Goal: Task Accomplishment & Management: Manage account settings

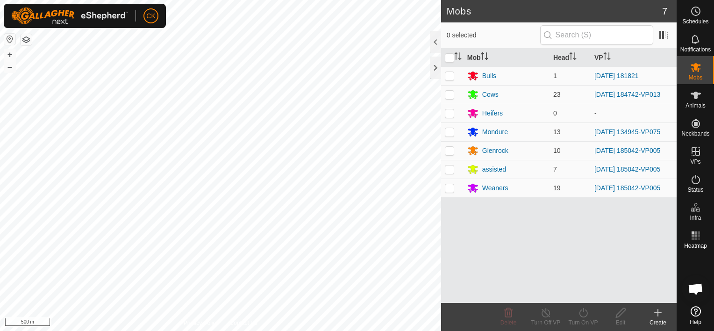
scroll to position [273, 0]
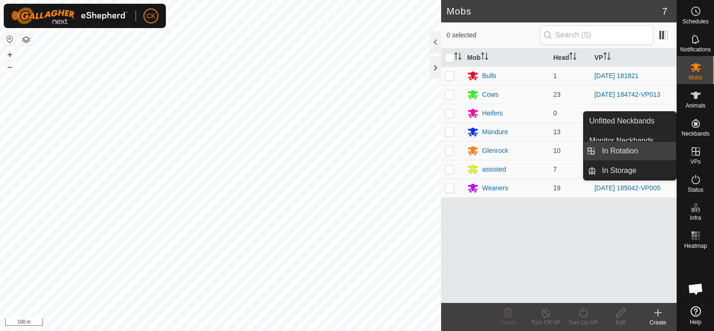
click at [649, 150] on link "In Rotation" at bounding box center [636, 151] width 80 height 19
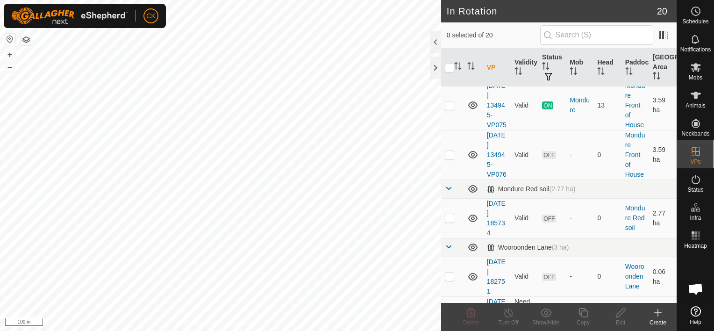
scroll to position [607, 0]
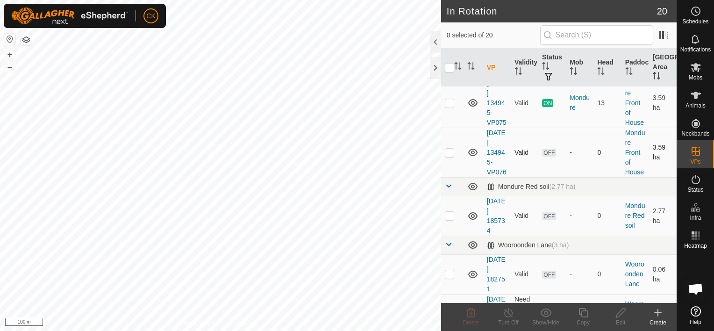
click at [451, 156] on p-checkbox at bounding box center [449, 152] width 9 height 7
click at [450, 156] on p-checkbox at bounding box center [449, 152] width 9 height 7
checkbox input "false"
click at [695, 66] on icon at bounding box center [696, 67] width 10 height 9
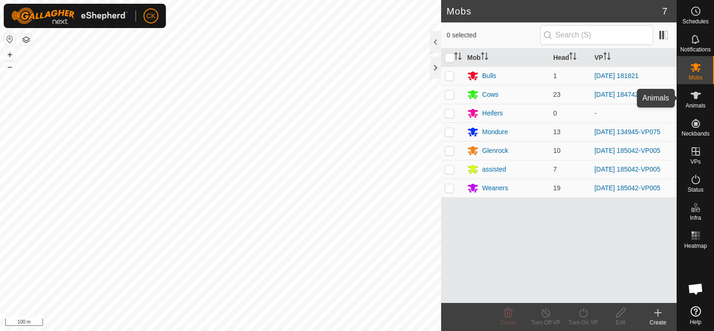
click at [692, 92] on icon at bounding box center [695, 95] width 11 height 11
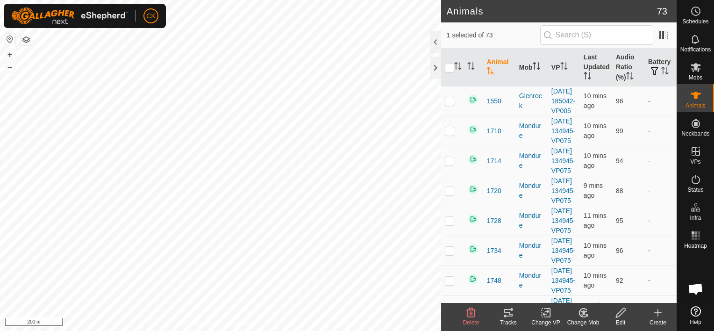
click at [508, 312] on icon at bounding box center [508, 312] width 8 height 7
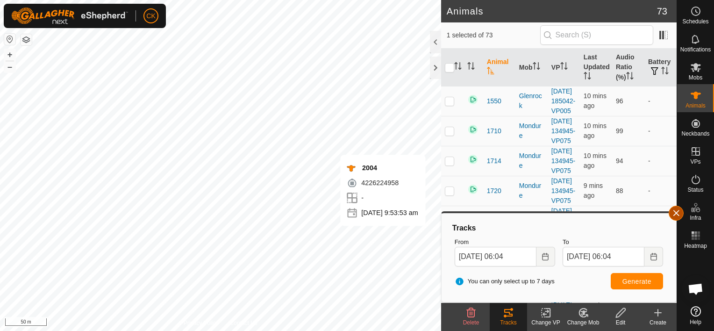
click at [675, 212] on button "button" at bounding box center [676, 213] width 15 height 15
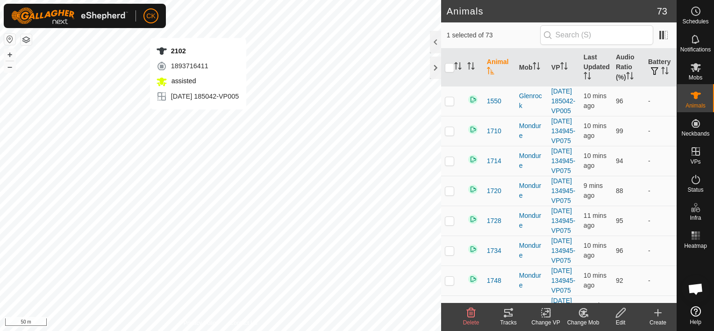
checkbox input "false"
click at [505, 312] on icon at bounding box center [508, 312] width 8 height 7
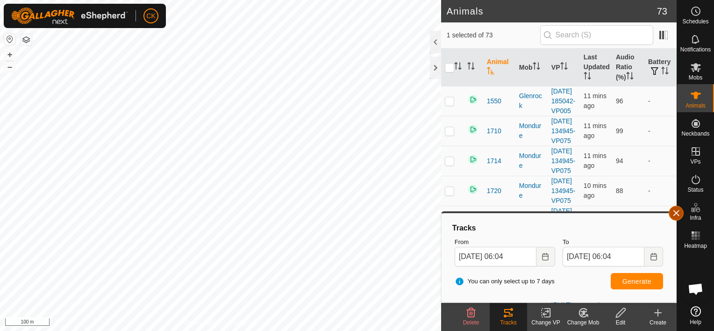
click at [674, 213] on span "button" at bounding box center [675, 212] width 7 height 7
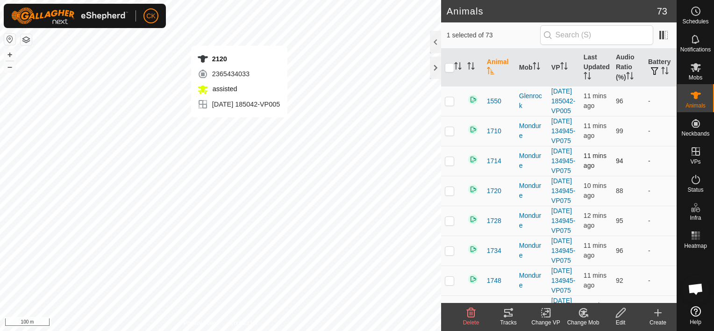
checkbox input "false"
checkbox input "true"
click at [511, 312] on icon at bounding box center [508, 312] width 11 height 11
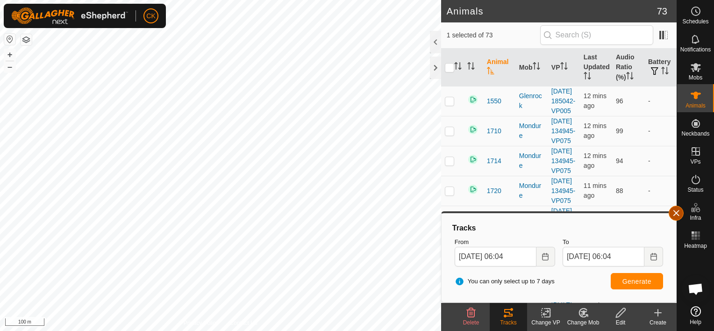
click at [679, 211] on button "button" at bounding box center [676, 213] width 15 height 15
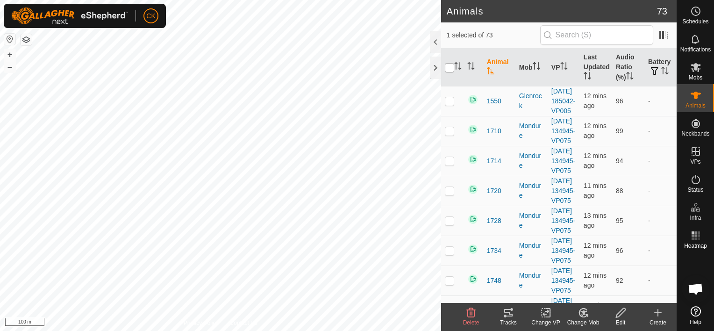
click at [452, 65] on input "checkbox" at bounding box center [449, 67] width 9 height 9
checkbox input "true"
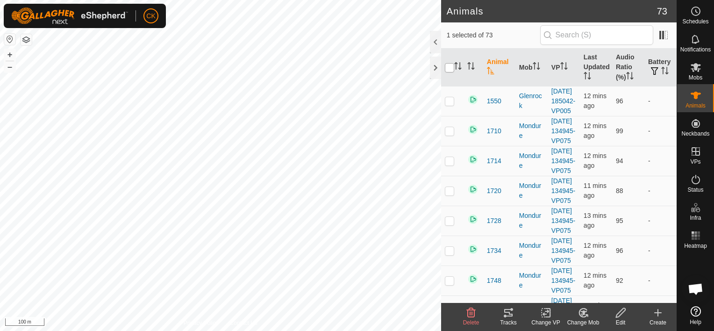
checkbox input "true"
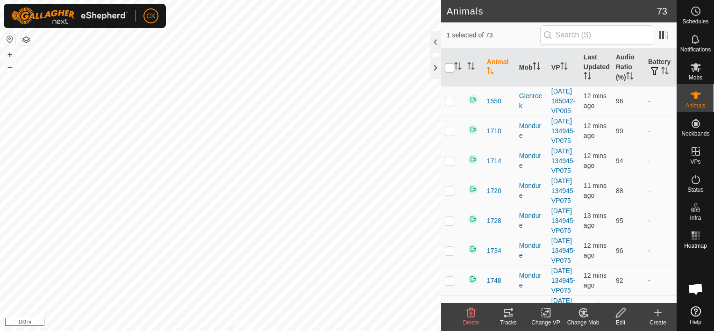
checkbox input "true"
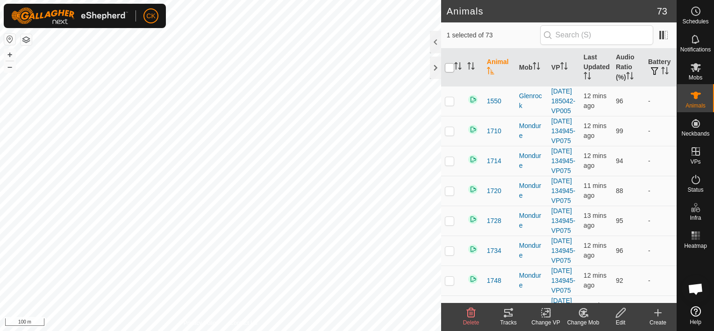
checkbox input "true"
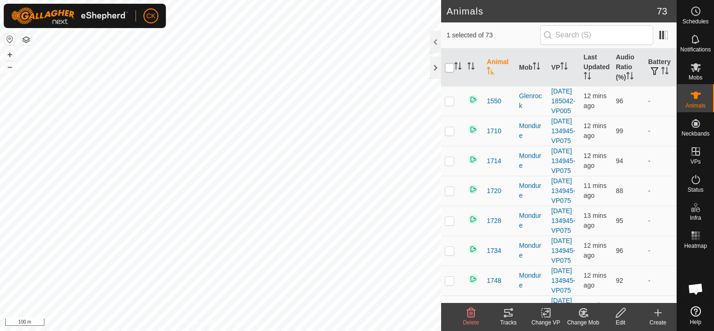
checkbox input "true"
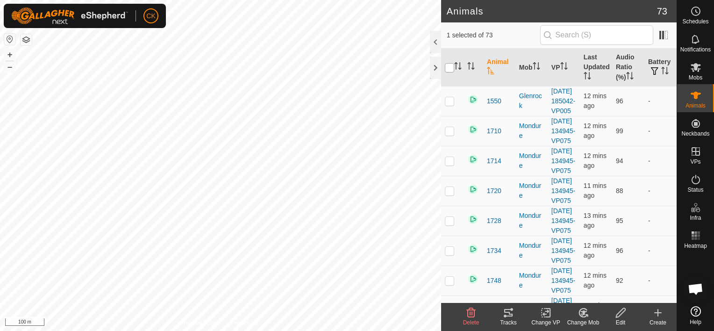
checkbox input "true"
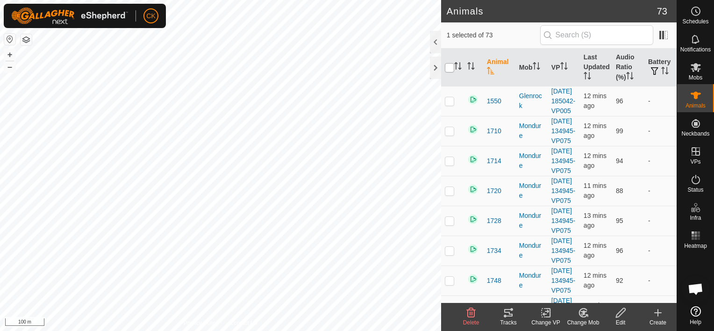
checkbox input "true"
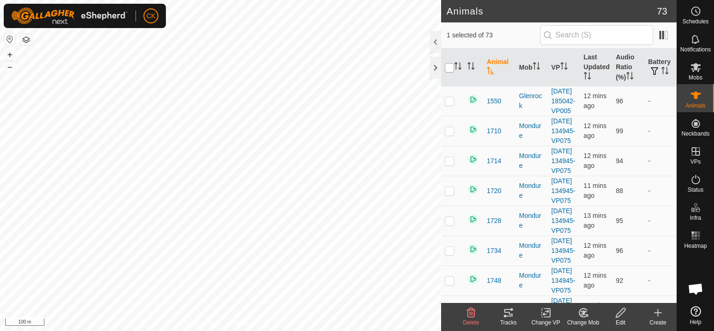
checkbox input "true"
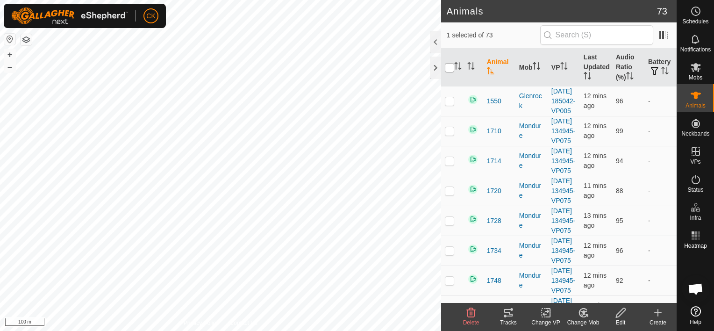
checkbox input "true"
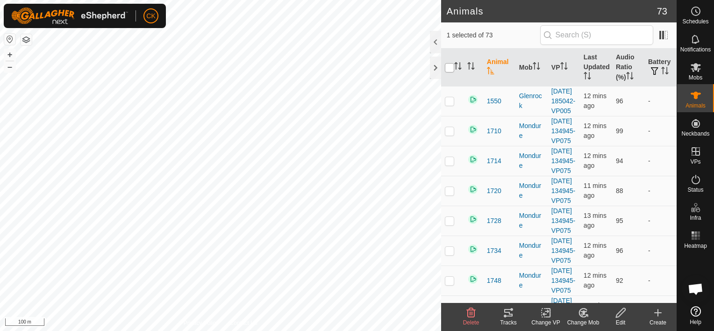
checkbox input "true"
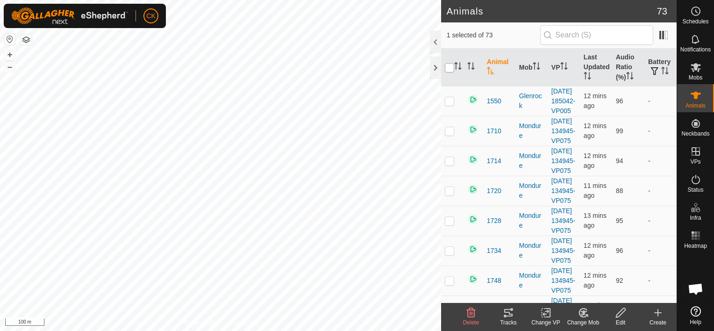
checkbox input "true"
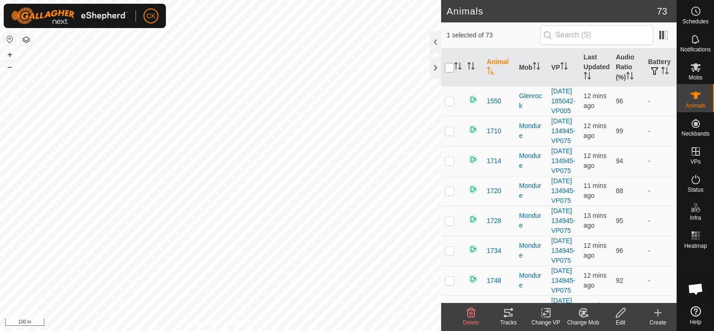
checkbox input "true"
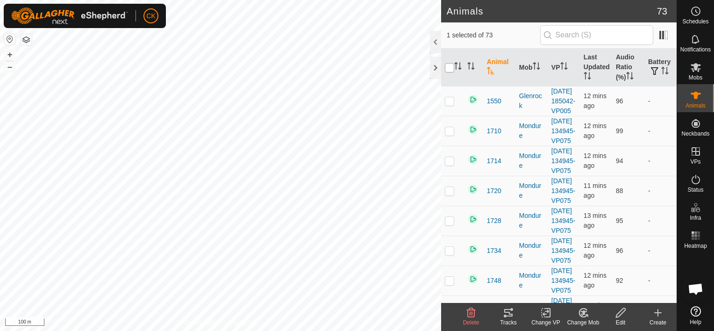
checkbox input "true"
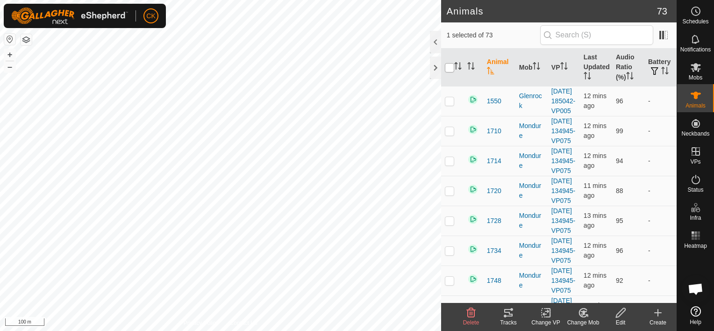
checkbox input "true"
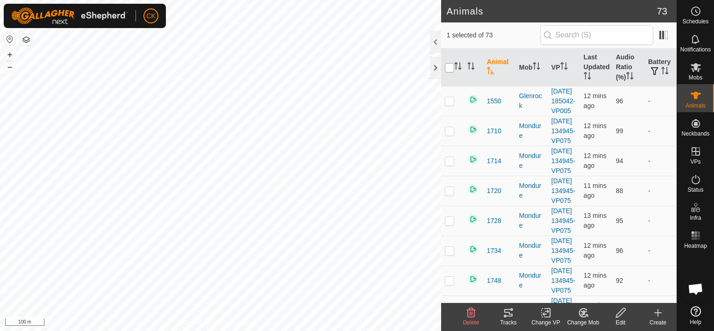
checkbox input "true"
click at [452, 65] on input "checkbox" at bounding box center [449, 67] width 9 height 9
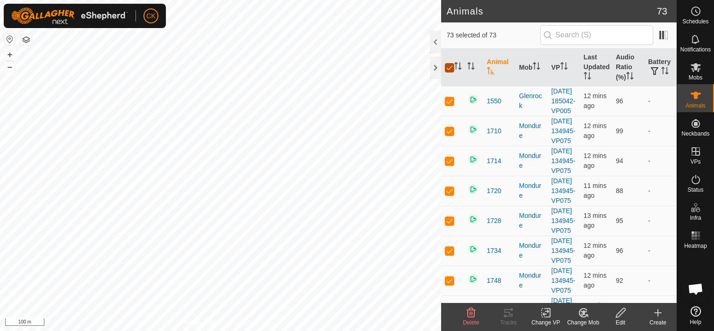
checkbox input "false"
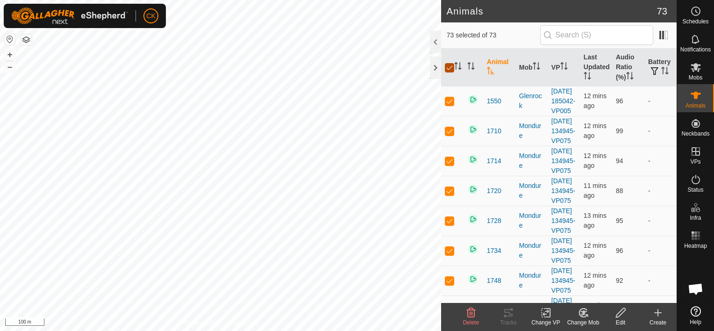
checkbox input "false"
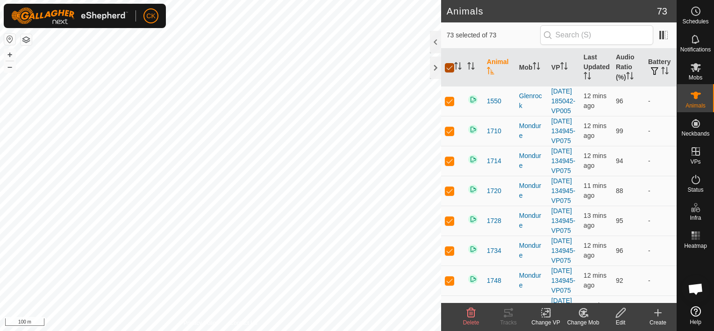
checkbox input "false"
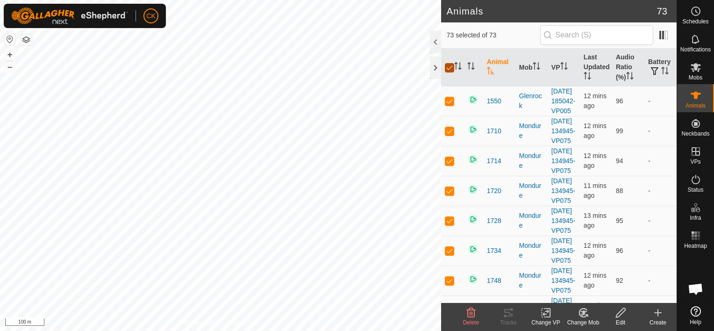
checkbox input "false"
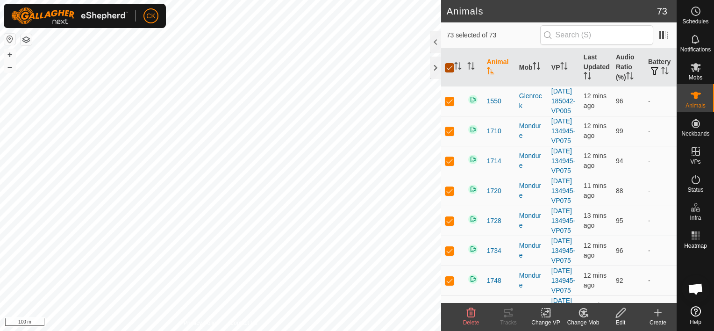
checkbox input "false"
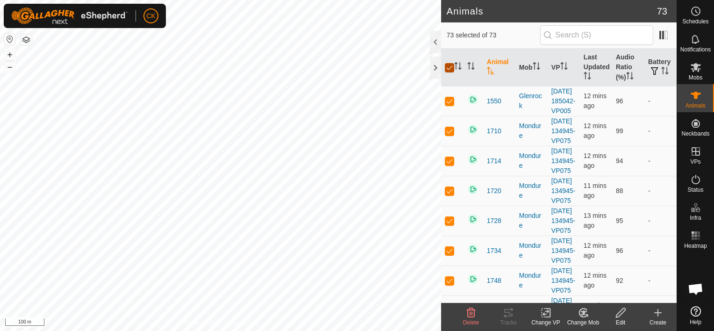
checkbox input "false"
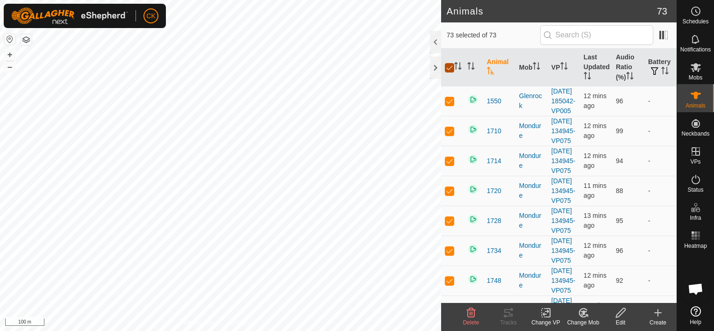
checkbox input "false"
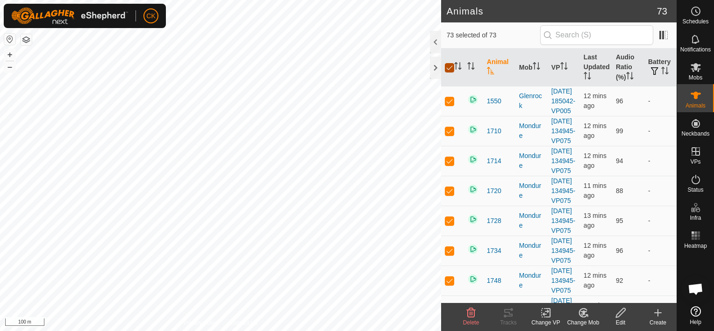
checkbox input "false"
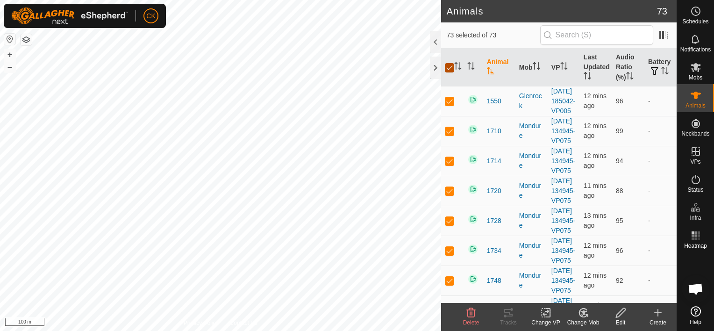
checkbox input "false"
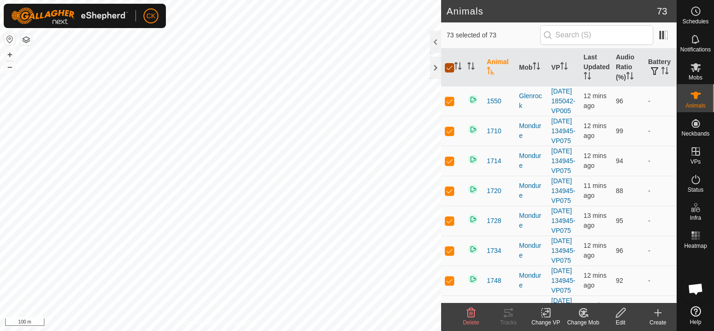
checkbox input "false"
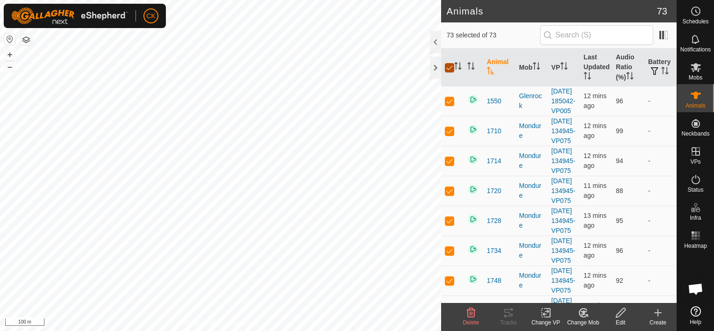
checkbox input "false"
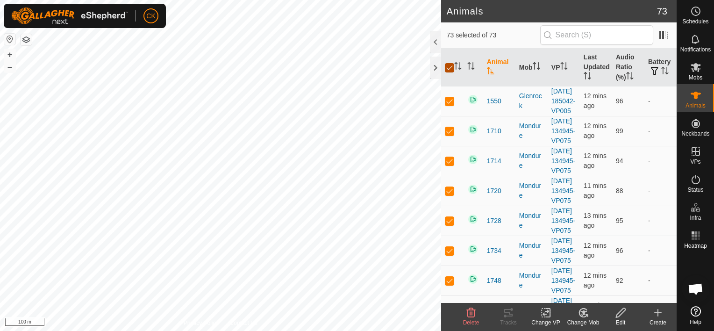
checkbox input "false"
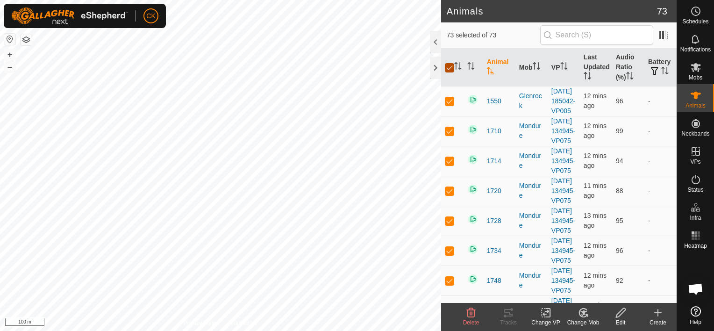
checkbox input "false"
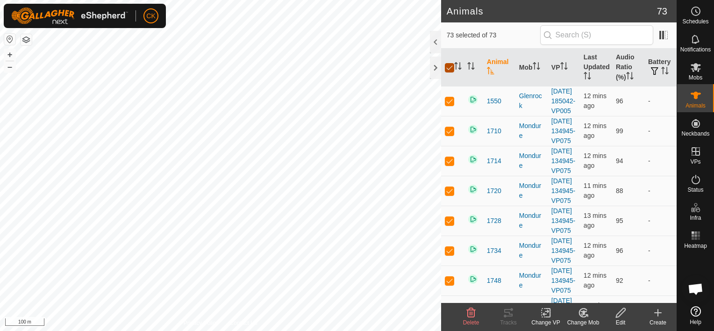
checkbox input "false"
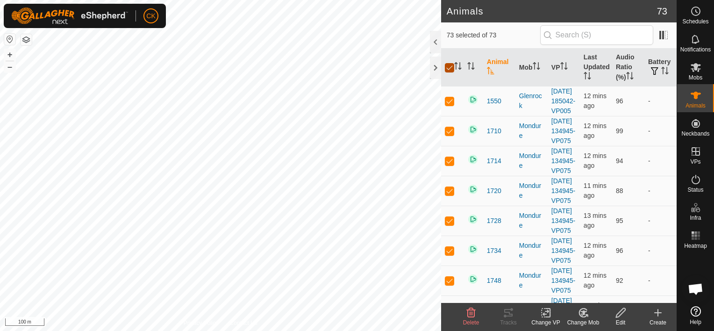
checkbox input "false"
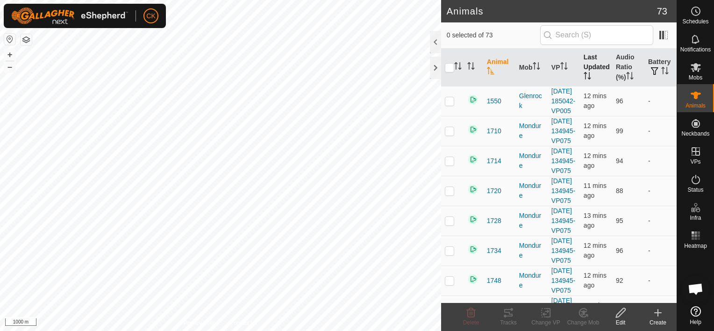
click at [586, 66] on th "Last Updated" at bounding box center [596, 68] width 32 height 38
